Goal: Use online tool/utility: Utilize a website feature to perform a specific function

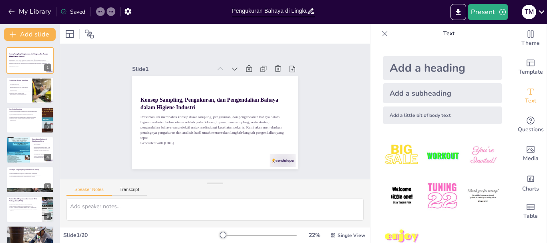
checkbox input "true"
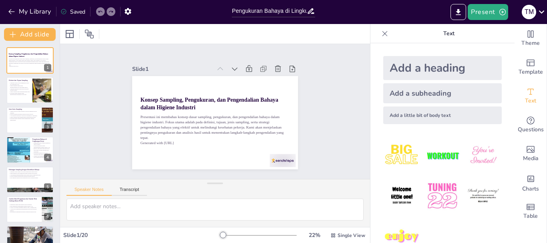
checkbox input "true"
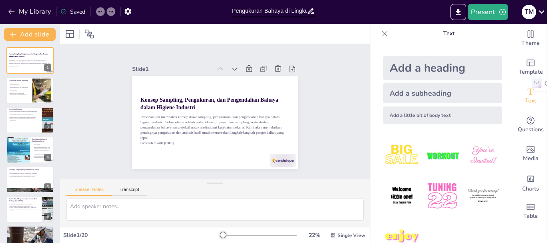
click at [396, 146] on img at bounding box center [401, 155] width 37 height 37
checkbox input "true"
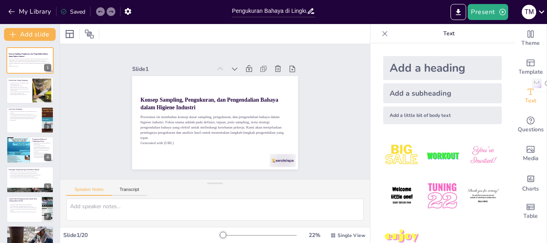
checkbox input "true"
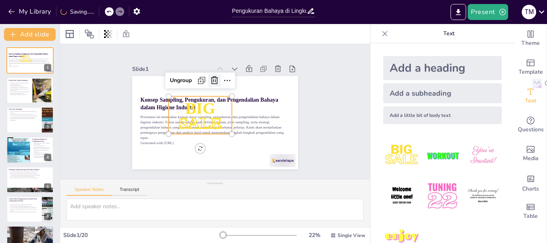
click at [210, 76] on icon at bounding box center [214, 81] width 10 height 10
checkbox input "true"
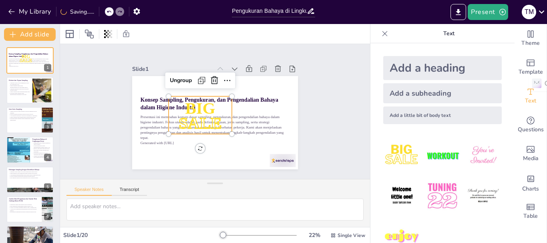
checkbox input "true"
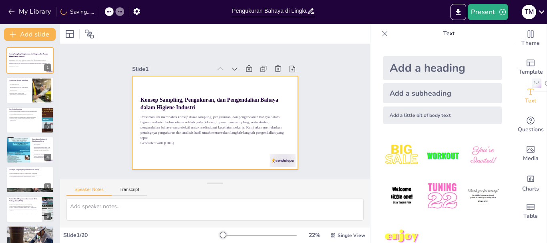
checkbox input "true"
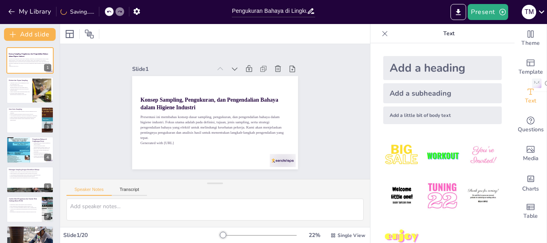
scroll to position [21, 0]
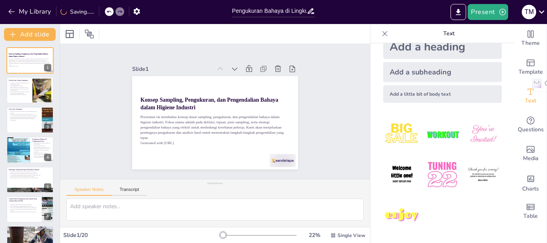
checkbox input "true"
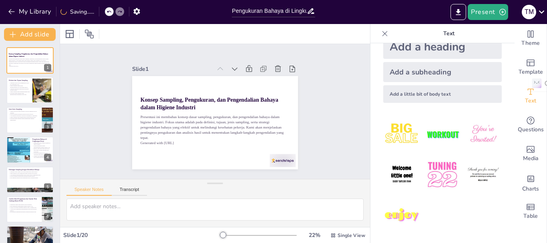
checkbox input "true"
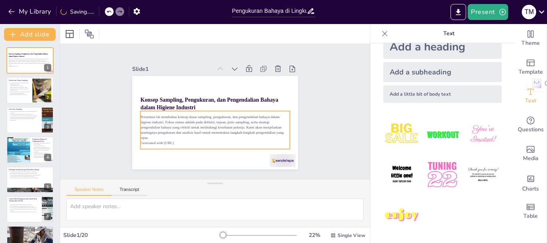
click at [257, 119] on p "Presentasi ini membahas konsep dasar sampling, pengukuran, dan pengendalian bah…" at bounding box center [215, 128] width 149 height 26
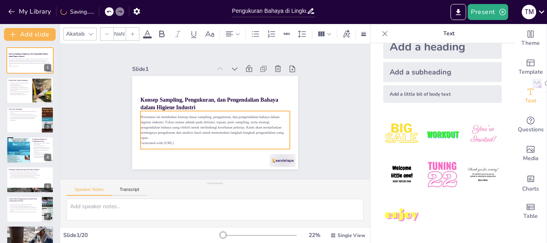
checkbox input "true"
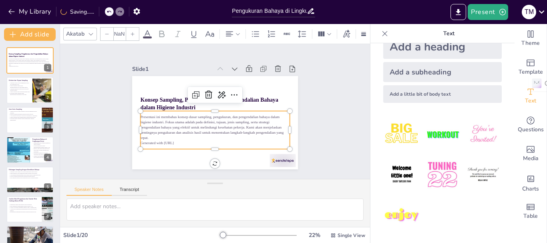
type input "32"
checkbox input "true"
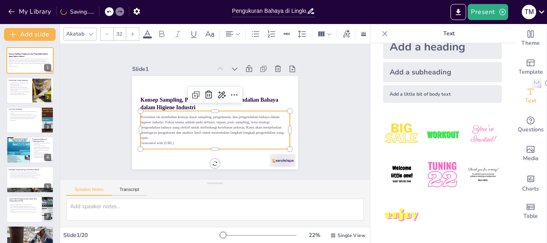
checkbox input "true"
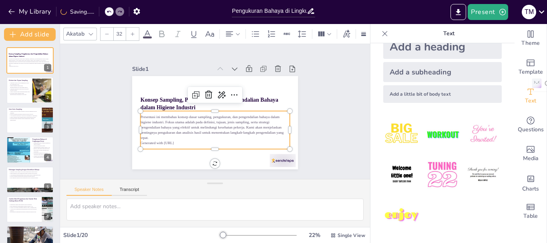
checkbox input "true"
click at [480, 7] on button "Present" at bounding box center [488, 12] width 40 height 16
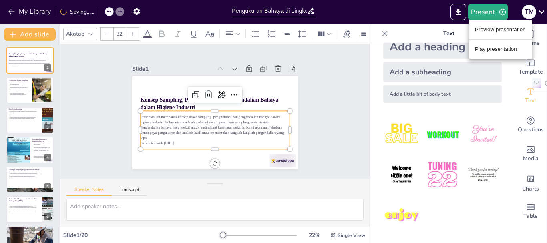
click at [479, 50] on li "Play presentation" at bounding box center [501, 49] width 64 height 13
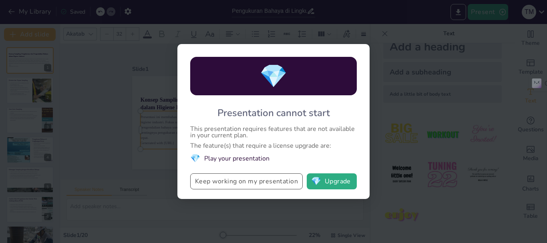
click at [282, 182] on button "Keep working on my presentation" at bounding box center [246, 181] width 113 height 16
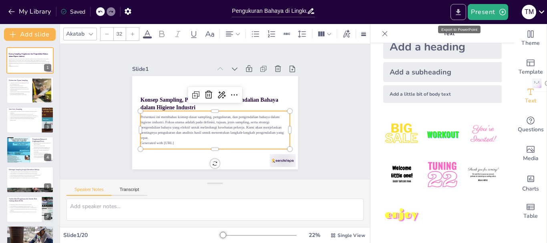
click at [460, 13] on icon "Export to PowerPoint" at bounding box center [458, 12] width 8 height 8
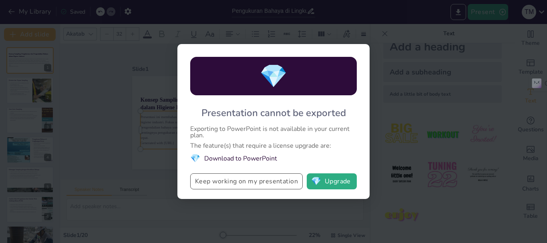
click at [278, 178] on button "Keep working on my presentation" at bounding box center [246, 181] width 113 height 16
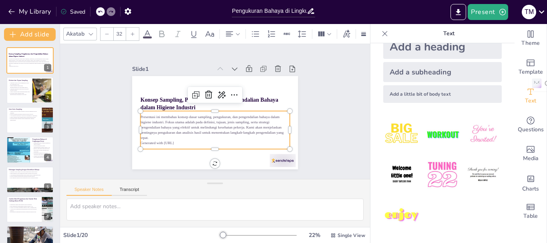
checkbox input "true"
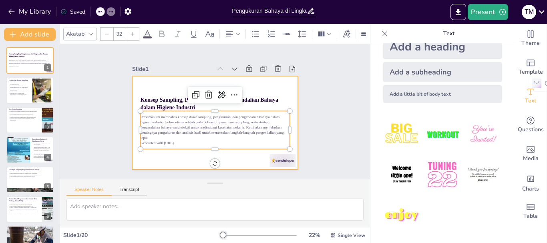
checkbox input "true"
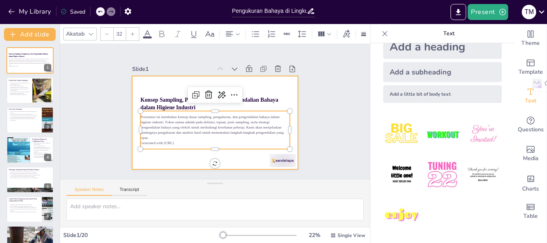
checkbox input "true"
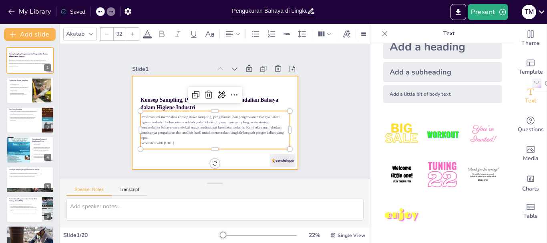
checkbox input "true"
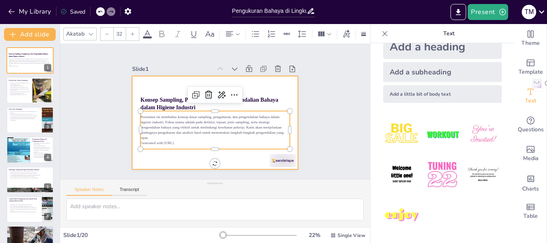
checkbox input "true"
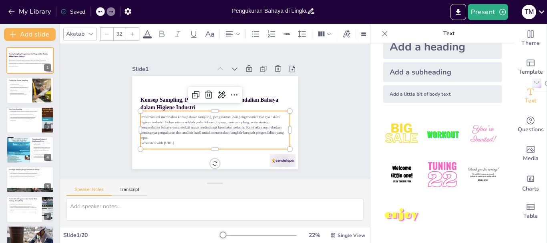
checkbox input "true"
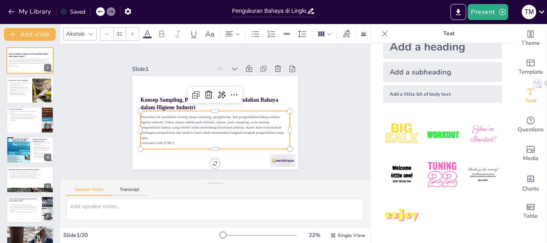
checkbox input "true"
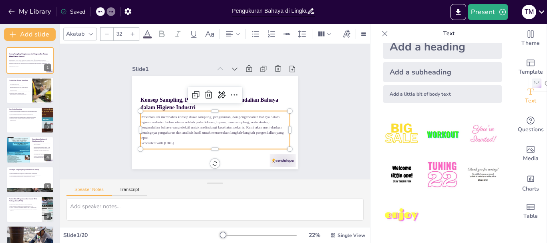
click at [312, 71] on div "Slide 1 Konsep Sampling, Pengukuran, dan Pengendalian Bahaya dalam Higiene Indu…" at bounding box center [215, 112] width 211 height 116
checkbox input "true"
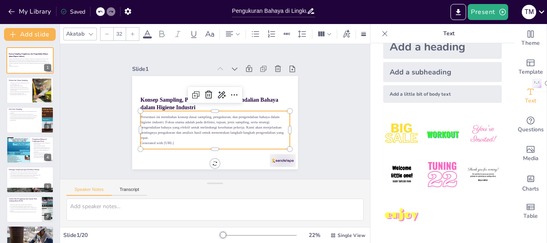
checkbox input "true"
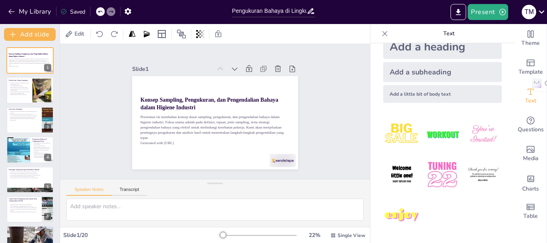
click at [381, 34] on icon at bounding box center [385, 34] width 8 height 8
checkbox input "true"
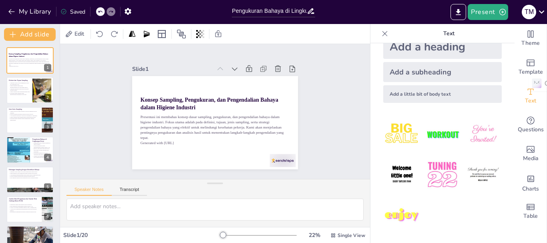
checkbox input "true"
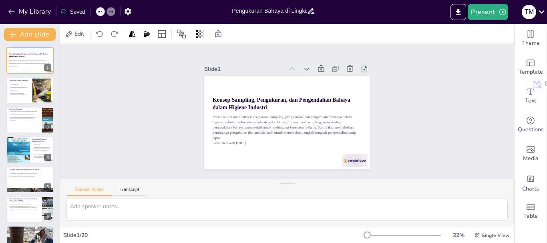
checkbox input "true"
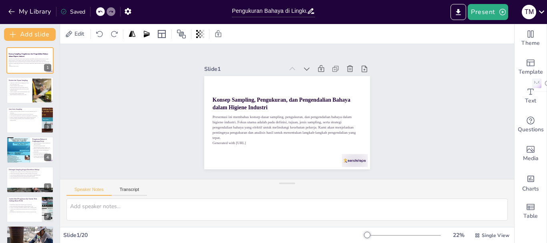
checkbox input "true"
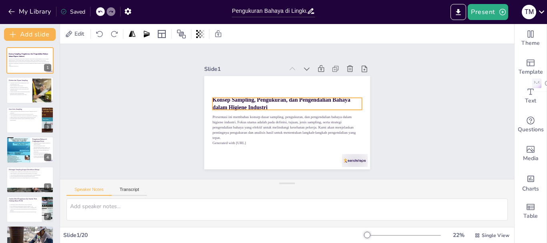
checkbox input "true"
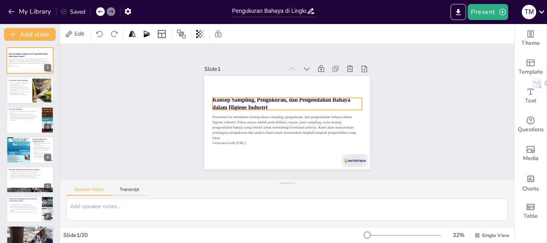
checkbox input "true"
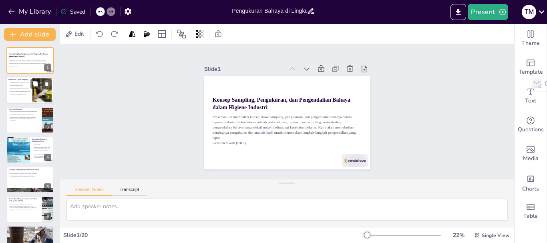
checkbox input "true"
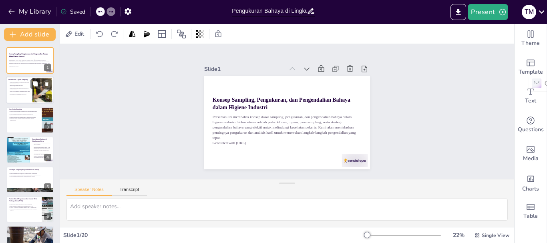
checkbox input "true"
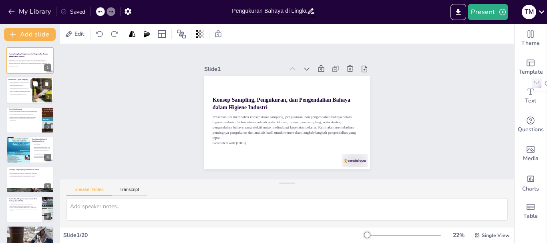
click at [29, 96] on div at bounding box center [30, 90] width 48 height 27
checkbox input "true"
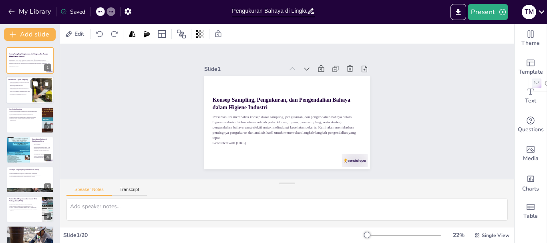
checkbox input "true"
type textarea "Sampling adalah langkah awal yang krusial dalam higiene industri. Proses ini me…"
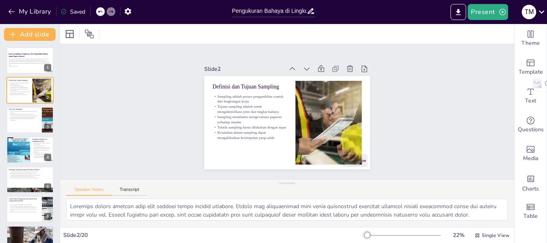
checkbox input "true"
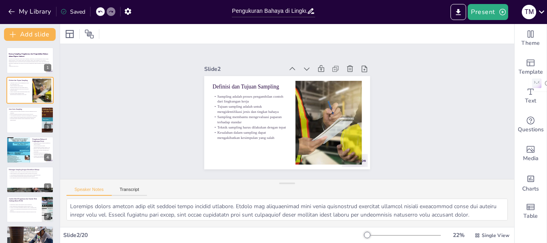
checkbox input "true"
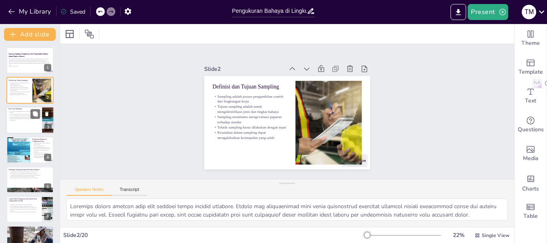
checkbox input "true"
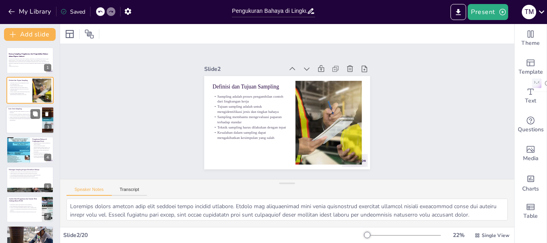
checkbox input "true"
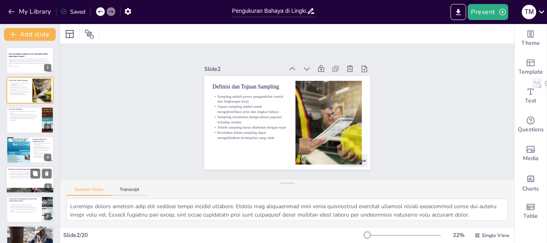
checkbox input "true"
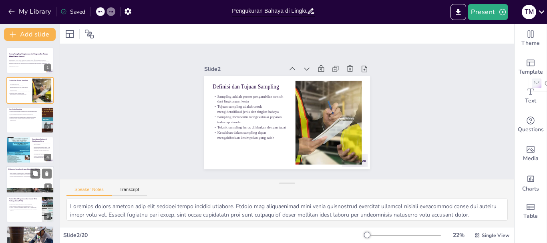
checkbox input "true"
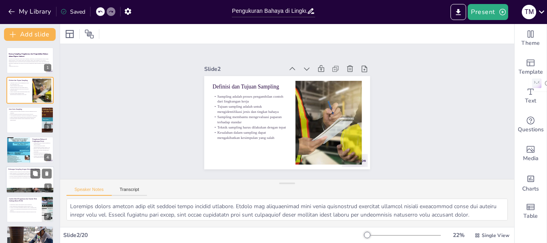
checkbox input "true"
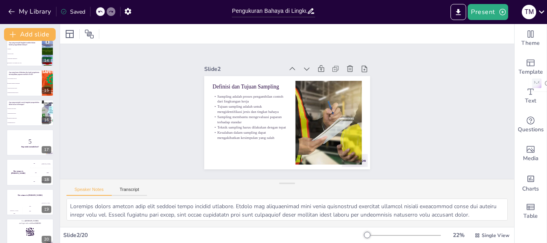
scroll to position [403, 0]
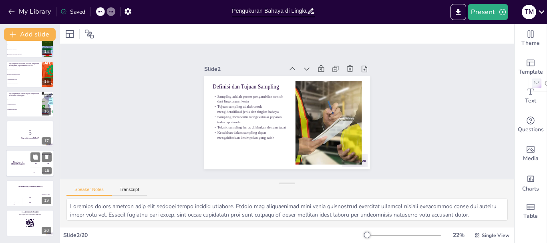
checkbox input "true"
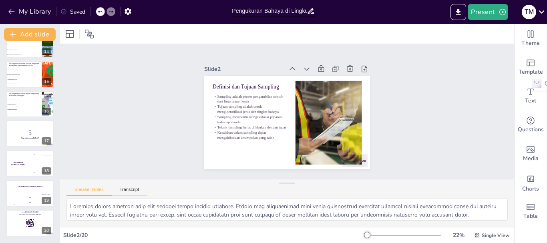
checkbox input "true"
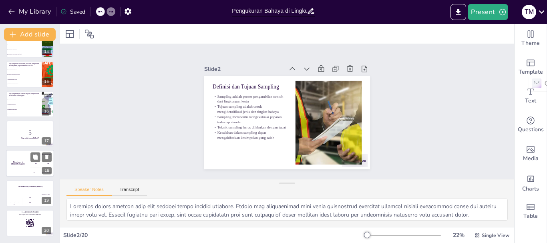
checkbox input "true"
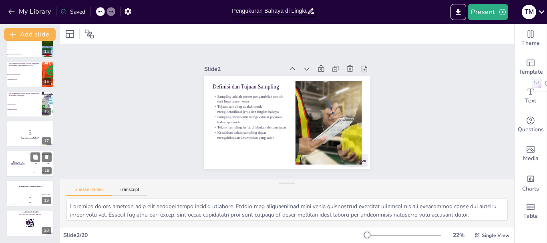
checkbox input "true"
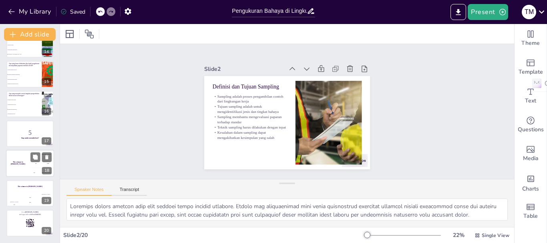
click at [28, 163] on h4 "The winner is [PERSON_NAME]" at bounding box center [18, 163] width 24 height 4
checkbox input "true"
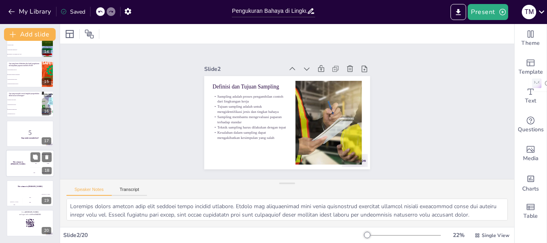
checkbox input "true"
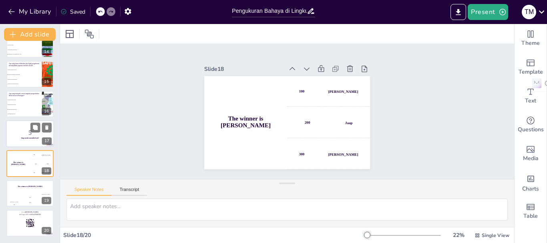
checkbox input "true"
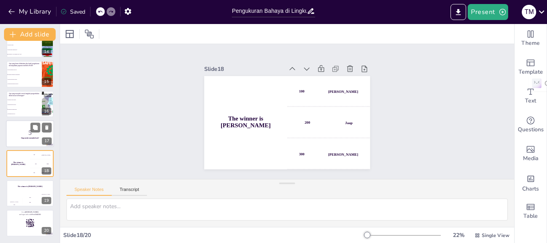
checkbox input "true"
click at [27, 140] on div at bounding box center [30, 133] width 48 height 27
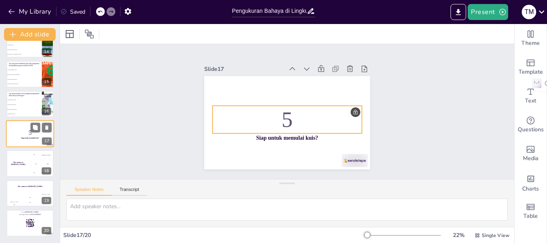
scroll to position [395, 0]
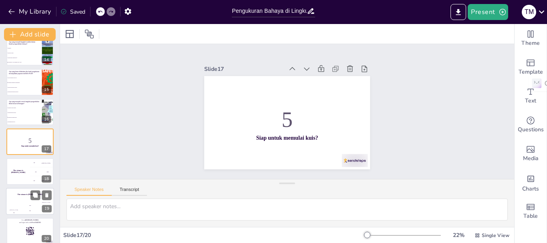
click at [16, 200] on div "The winner is [PERSON_NAME]" at bounding box center [30, 195] width 48 height 14
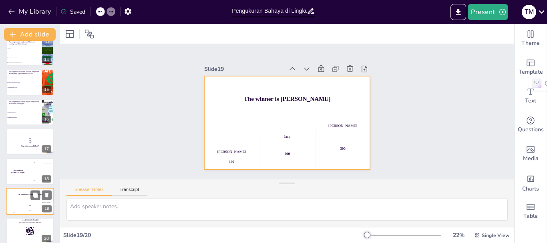
scroll to position [403, 0]
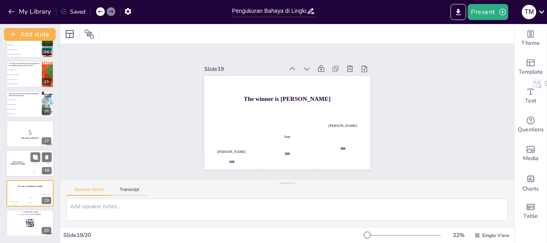
click at [22, 173] on div "The winner is [PERSON_NAME]" at bounding box center [18, 163] width 24 height 27
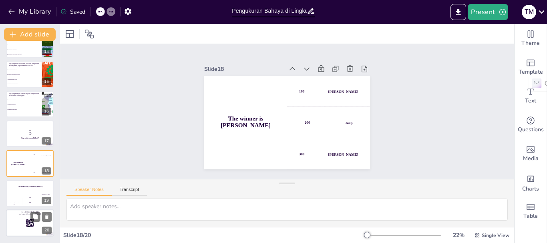
click at [30, 228] on div at bounding box center [30, 222] width 48 height 27
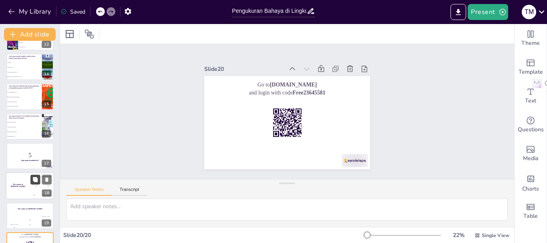
scroll to position [375, 0]
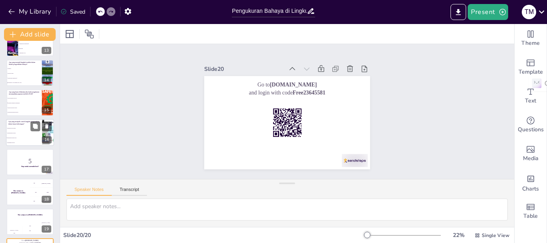
click at [34, 139] on li "Memasang peredam suara" at bounding box center [24, 137] width 36 height 5
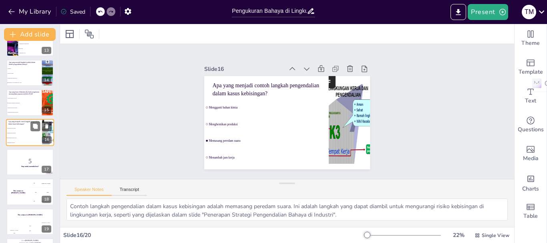
scroll to position [365, 0]
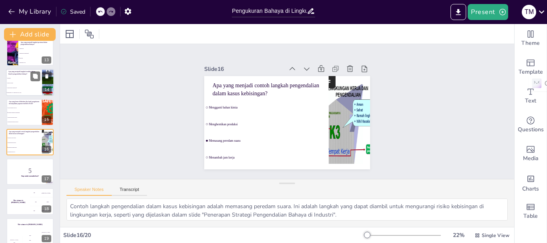
click at [20, 82] on span "Rekayasa teknik" at bounding box center [24, 82] width 34 height 1
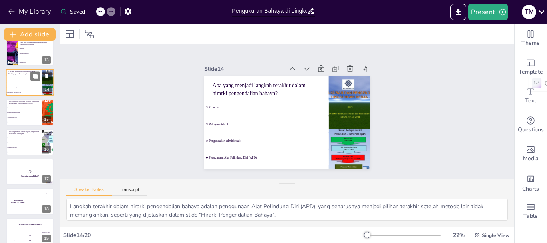
scroll to position [306, 0]
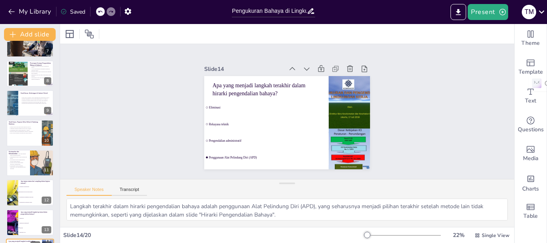
click at [20, 82] on div at bounding box center [18, 73] width 19 height 25
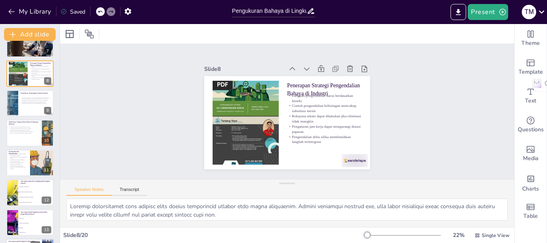
scroll to position [127, 0]
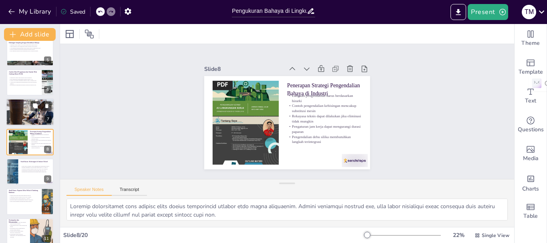
click at [22, 101] on p "Pengendalian bahaya dilakukan saat paparan melebihi NAB" at bounding box center [29, 102] width 43 height 2
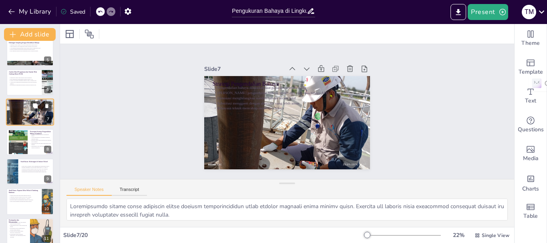
scroll to position [97, 0]
